Goal: Information Seeking & Learning: Understand process/instructions

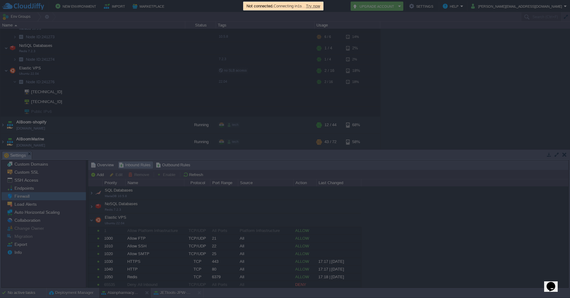
scroll to position [207, 0]
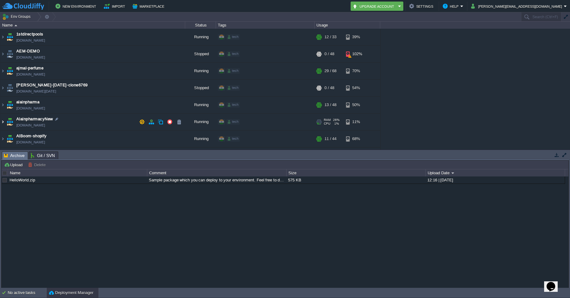
click at [3, 121] on img at bounding box center [2, 121] width 5 height 17
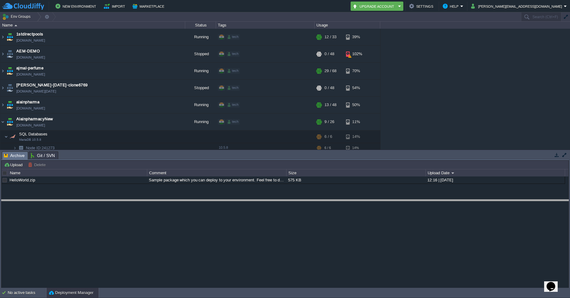
drag, startPoint x: 479, startPoint y: 154, endPoint x: 473, endPoint y: 204, distance: 49.9
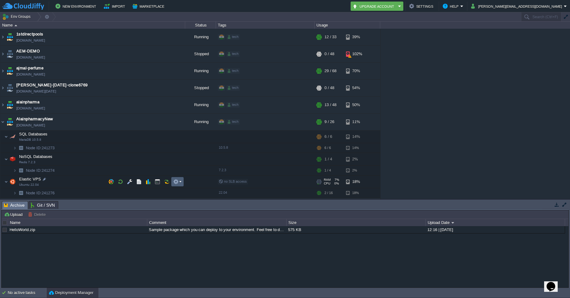
click at [181, 180] on em at bounding box center [177, 182] width 8 height 6
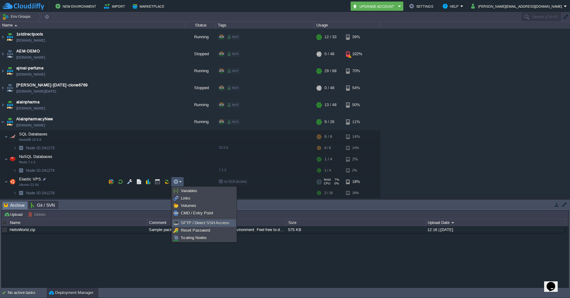
click at [184, 226] on li "SFTP / Direct SSH Access" at bounding box center [204, 222] width 64 height 7
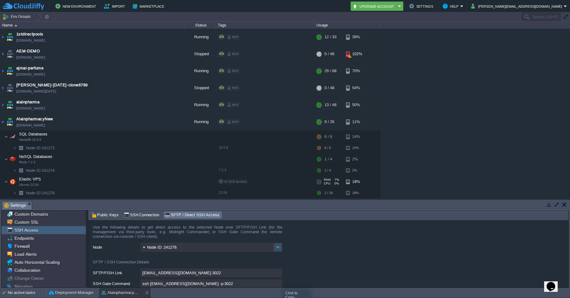
click at [279, 284] on input "ssh 241276-16086@gate.cloudjiffy.com -p 3022" at bounding box center [211, 283] width 142 height 9
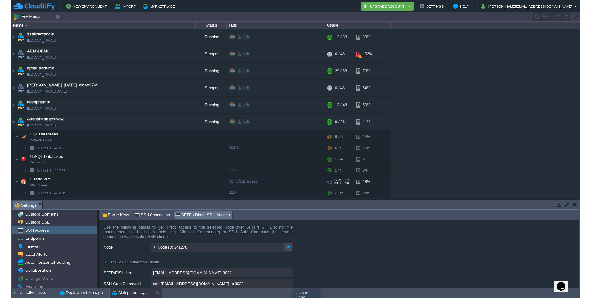
scroll to position [1, 0]
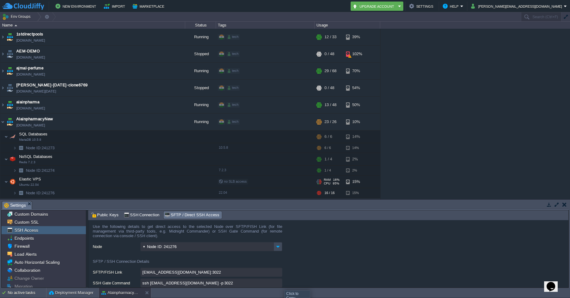
click at [280, 284] on input "ssh 241276-16086@gate.cloudjiffy.com -p 3022" at bounding box center [211, 282] width 142 height 9
